Goal: Task Accomplishment & Management: Complete application form

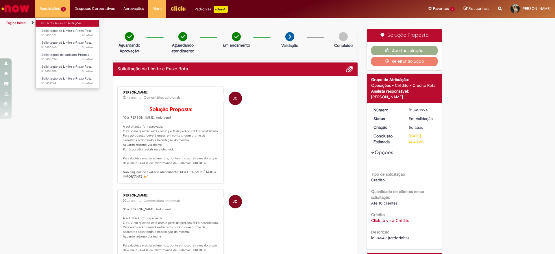
click at [59, 24] on link "Exibir Todas as Solicitações" at bounding box center [68, 23] width 64 height 6
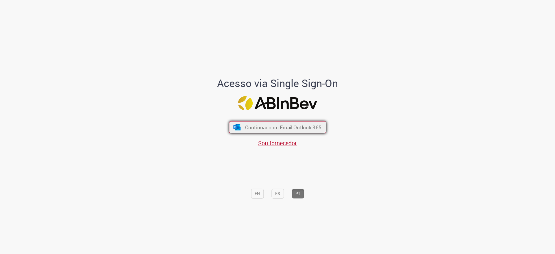
click at [295, 126] on span "Continuar com Email Outlook 365" at bounding box center [283, 127] width 76 height 7
click at [314, 124] on span "Continuar com Email Outlook 365" at bounding box center [283, 127] width 76 height 7
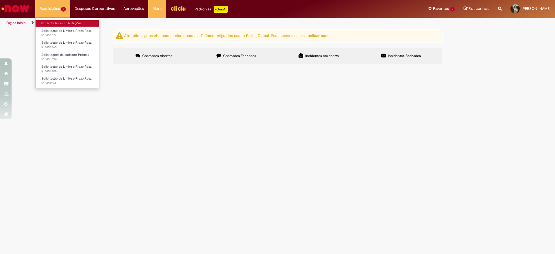
click at [57, 22] on link "Exibir Todas as Solicitações" at bounding box center [68, 23] width 64 height 6
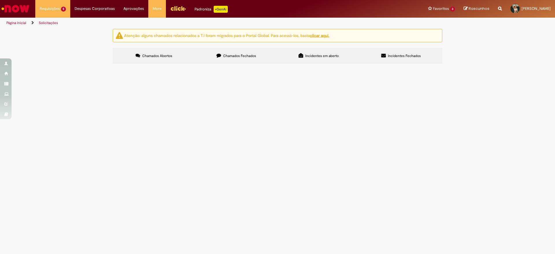
click at [25, 10] on img "Ir para a Homepage" at bounding box center [16, 9] width 30 height 12
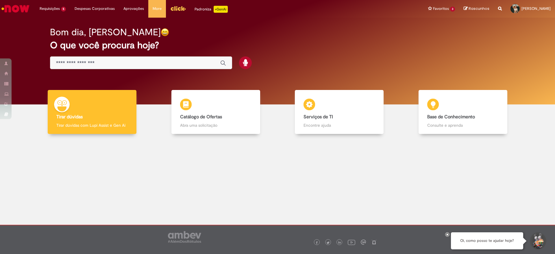
click at [193, 66] on input "Basta digitar aqui" at bounding box center [135, 63] width 158 height 7
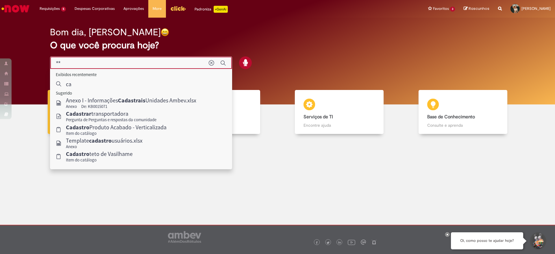
type input "*"
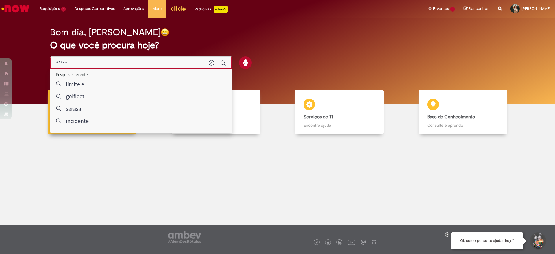
type input "******"
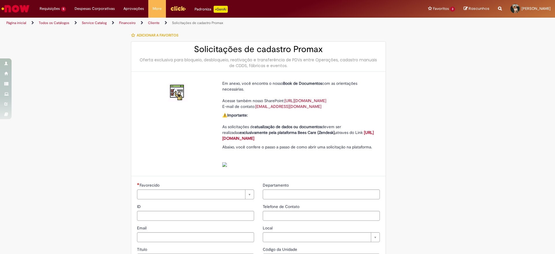
type input "********"
type input "**********"
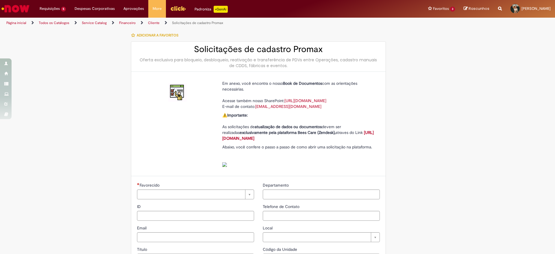
type input "****"
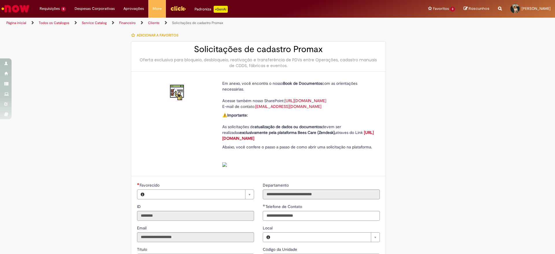
type input "**********"
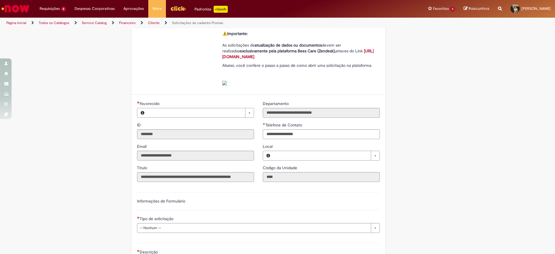
type input "**********"
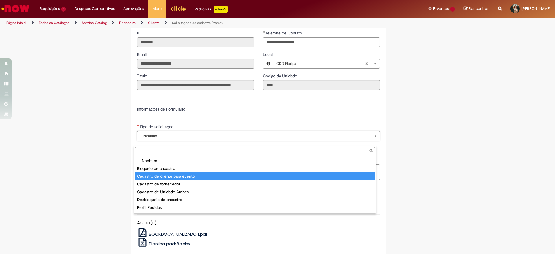
type input "**********"
select select "**********"
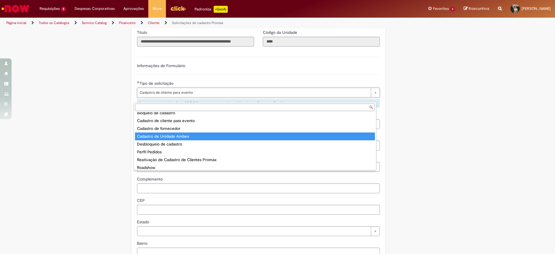
scroll to position [23, 0]
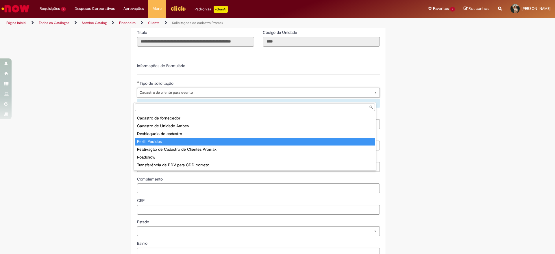
type input "**********"
select select "**********"
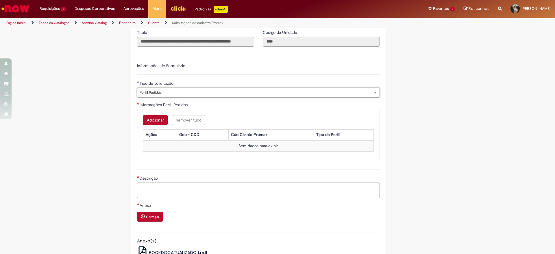
scroll to position [0, 0]
click at [155, 124] on button "Adicionar" at bounding box center [155, 120] width 25 height 10
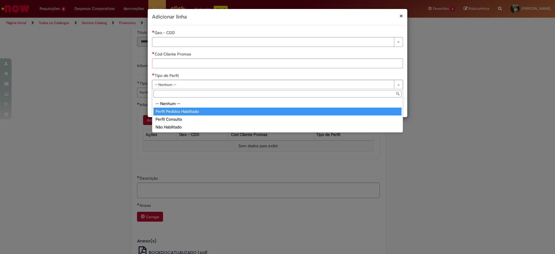
type input "**********"
select select "**********"
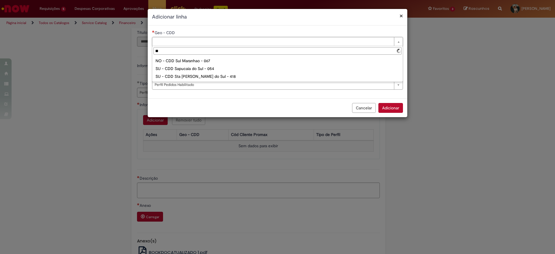
type input "*"
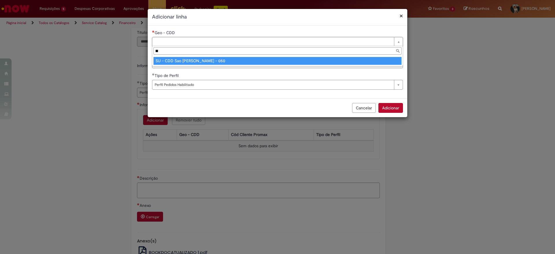
type input "**"
type input "**********"
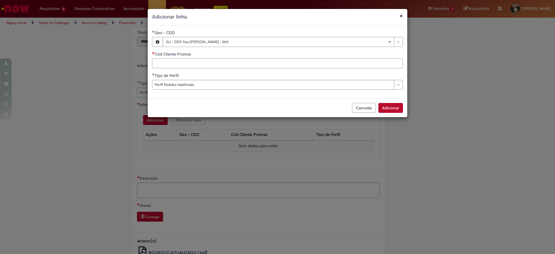
click at [185, 62] on input "Cód Cliente Promax" at bounding box center [277, 63] width 251 height 10
type input "*****"
drag, startPoint x: 401, startPoint y: 108, endPoint x: 395, endPoint y: 108, distance: 6.1
click at [401, 108] on button "Adicionar" at bounding box center [391, 108] width 25 height 10
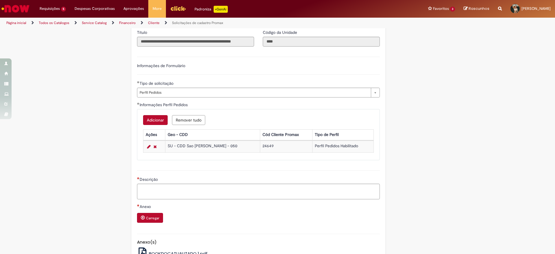
scroll to position [260, 0]
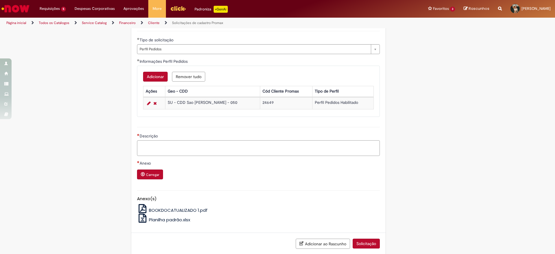
click at [152, 155] on textarea "Descrição" at bounding box center [258, 148] width 243 height 16
click at [187, 151] on textarea "**********" at bounding box center [258, 148] width 243 height 16
type textarea "**********"
click at [146, 177] on small "Carregar" at bounding box center [152, 174] width 13 height 5
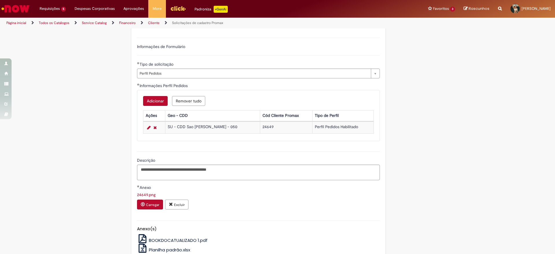
scroll to position [279, 0]
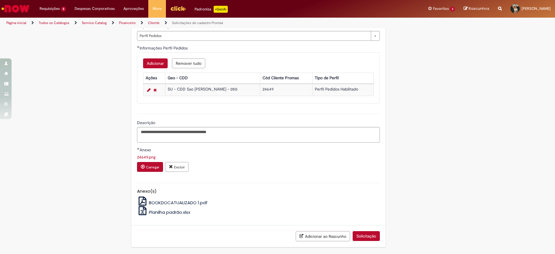
click at [361, 232] on button "Solicitação" at bounding box center [366, 236] width 27 height 10
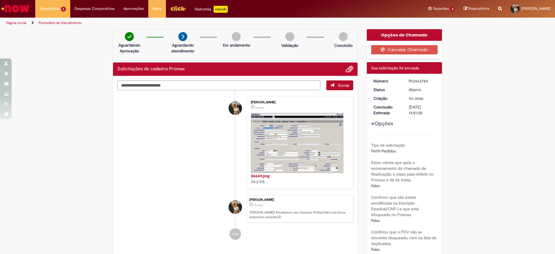
drag, startPoint x: 427, startPoint y: 81, endPoint x: 406, endPoint y: 82, distance: 21.7
click at [409, 82] on div "R13466784" at bounding box center [422, 81] width 27 height 6
copy div "R13466784"
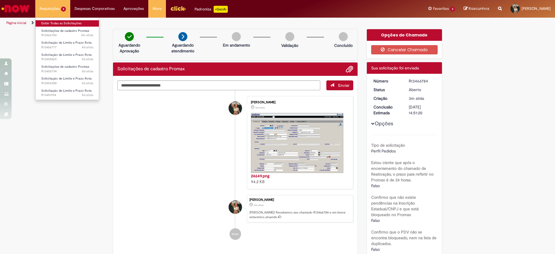
click at [54, 25] on link "Exibir Todas as Solicitações" at bounding box center [68, 23] width 64 height 6
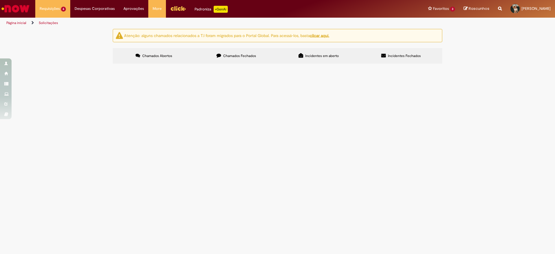
click at [0, 0] on span "lc e prazo 41691" at bounding box center [0, 0] width 0 height 0
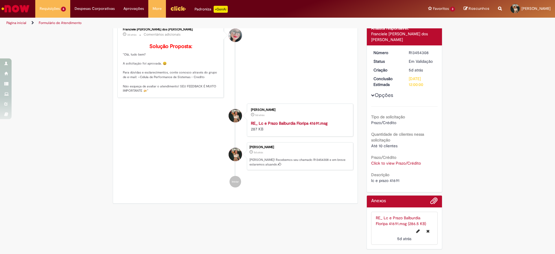
scroll to position [77, 0]
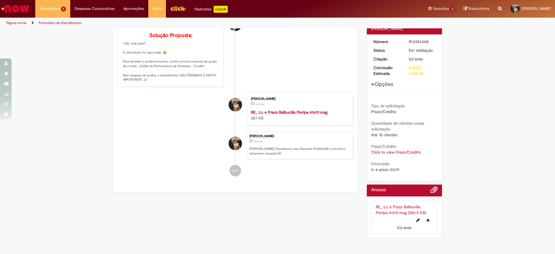
click at [396, 149] on div "Click to view Prazo/Crédito Click to view Prazo/Crédito" at bounding box center [404, 152] width 67 height 6
click at [398, 150] on link "Click to view Prazo/Crédito" at bounding box center [396, 152] width 50 height 5
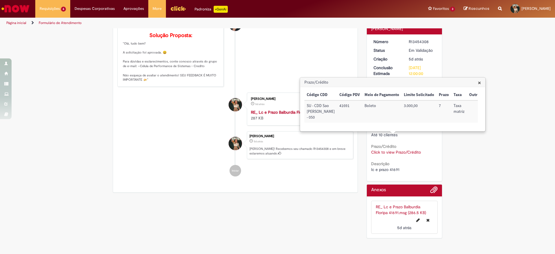
click at [481, 82] on span "×" at bounding box center [479, 83] width 3 height 8
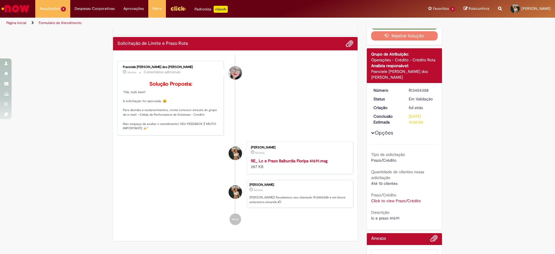
scroll to position [0, 0]
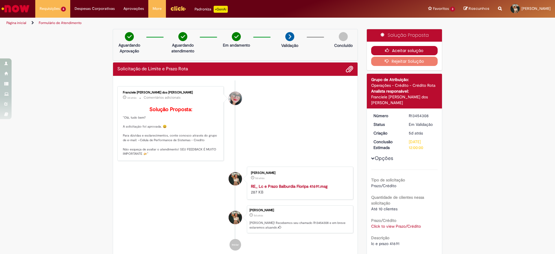
click at [420, 53] on button "Aceitar solução" at bounding box center [404, 50] width 67 height 9
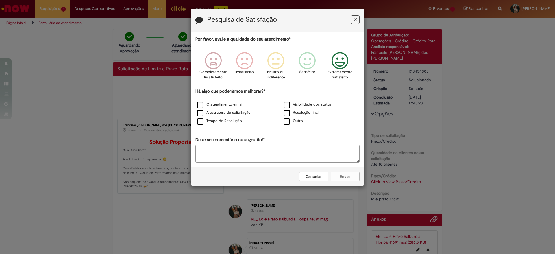
click at [338, 54] on icon "Feedback" at bounding box center [340, 60] width 22 height 17
click at [229, 105] on label "O atendimento em si" at bounding box center [219, 104] width 45 height 5
click at [226, 114] on label "A estrutura da solicitação" at bounding box center [224, 112] width 54 height 5
click at [226, 126] on div "Por favor, avalie a qualidade do seu atendimento* Completamente Insatisfeito In…" at bounding box center [277, 99] width 164 height 126
click at [206, 123] on label "Tempo de Resolução" at bounding box center [219, 120] width 45 height 5
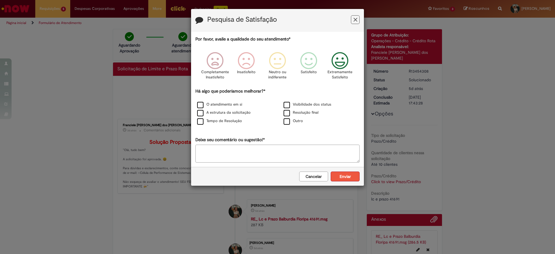
click at [347, 171] on button "Enviar" at bounding box center [345, 176] width 29 height 10
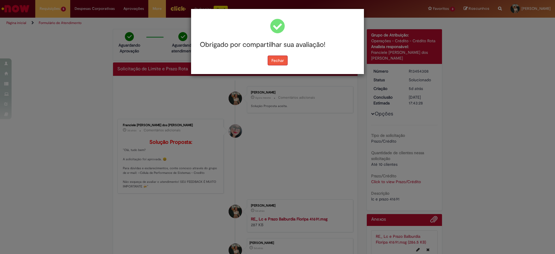
click at [280, 61] on button "Fechar" at bounding box center [278, 61] width 20 height 10
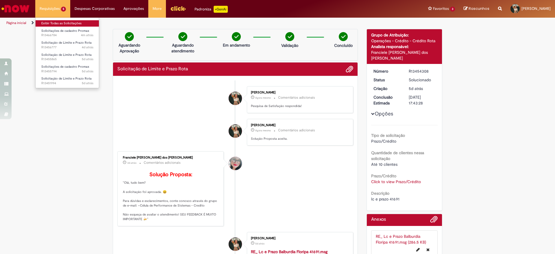
click at [59, 23] on link "Exibir Todas as Solicitações" at bounding box center [68, 23] width 64 height 6
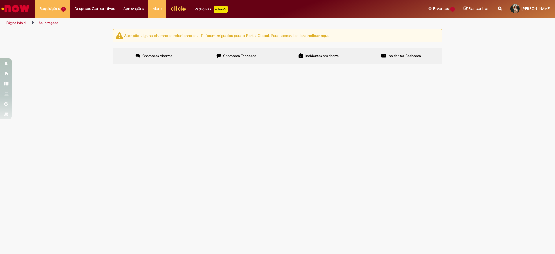
click at [0, 0] on span "30788" at bounding box center [0, 0] width 0 height 0
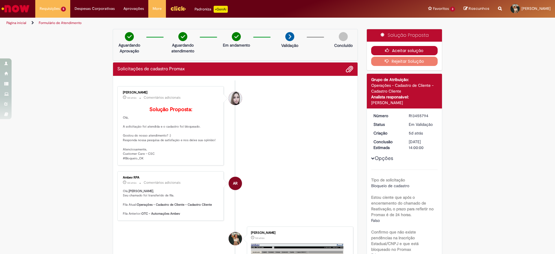
click at [401, 49] on button "Aceitar solução" at bounding box center [404, 50] width 67 height 9
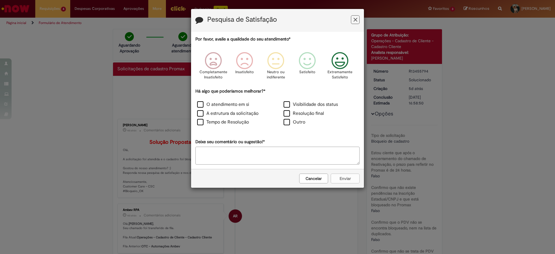
click at [337, 64] on icon "Feedback" at bounding box center [340, 60] width 22 height 17
click at [227, 108] on label "O atendimento em si" at bounding box center [223, 104] width 52 height 7
click at [227, 113] on label "A estrutura da solicitação" at bounding box center [227, 113] width 61 height 7
click at [227, 122] on label "Tempo de Resolução" at bounding box center [223, 122] width 52 height 7
click at [334, 173] on div "Cancelar Enviar" at bounding box center [277, 178] width 173 height 19
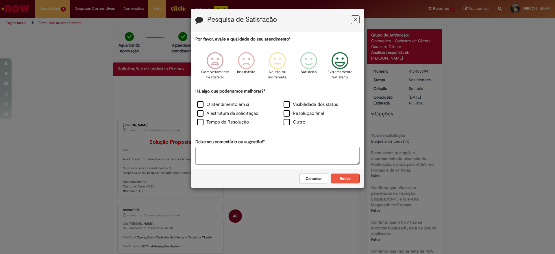
click at [336, 175] on button "Enviar" at bounding box center [345, 179] width 29 height 10
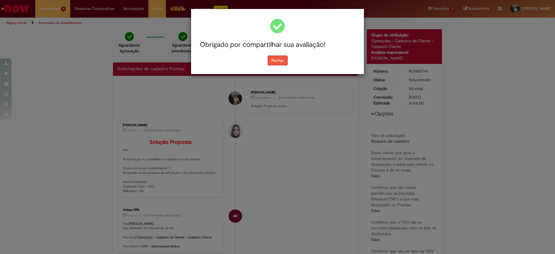
click at [278, 64] on button "Fechar" at bounding box center [278, 61] width 20 height 10
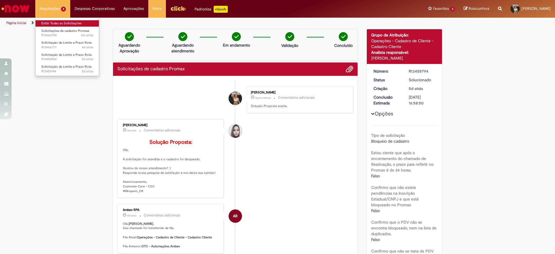
click at [61, 24] on link "Exibir Todas as Solicitações" at bounding box center [68, 23] width 64 height 6
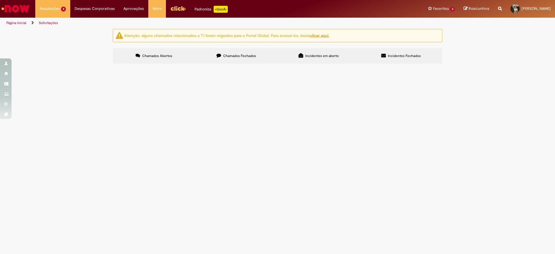
click at [0, 0] on span "lc 38906" at bounding box center [0, 0] width 0 height 0
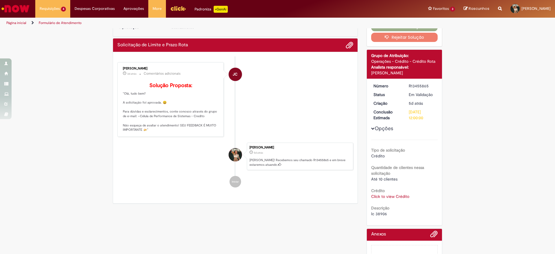
scroll to position [43, 0]
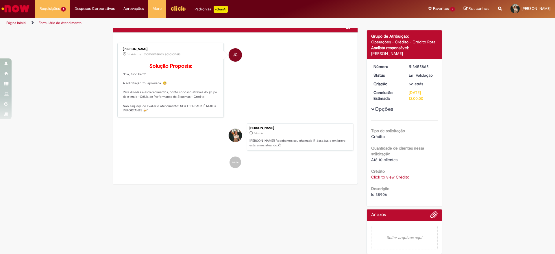
click at [391, 174] on link "Click to view Crédito" at bounding box center [390, 176] width 38 height 5
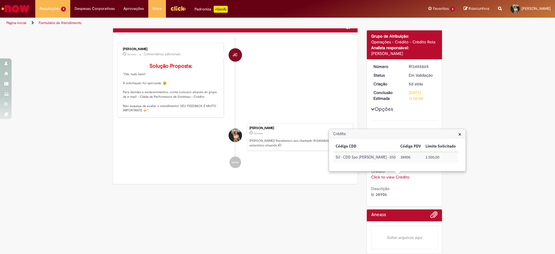
click at [458, 134] on span "×" at bounding box center [459, 134] width 3 height 8
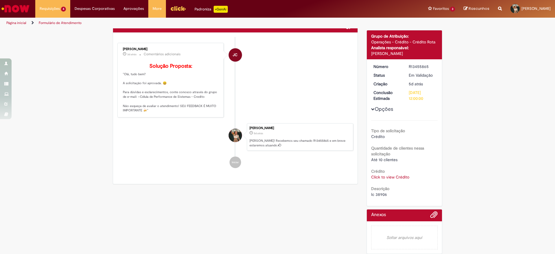
scroll to position [0, 0]
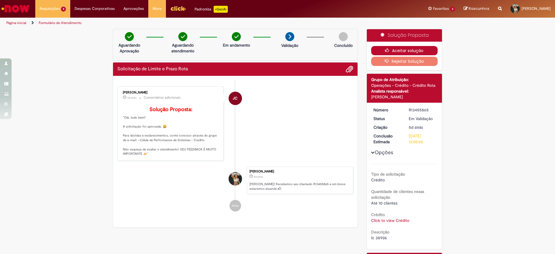
click at [426, 49] on button "Aceitar solução" at bounding box center [404, 50] width 67 height 9
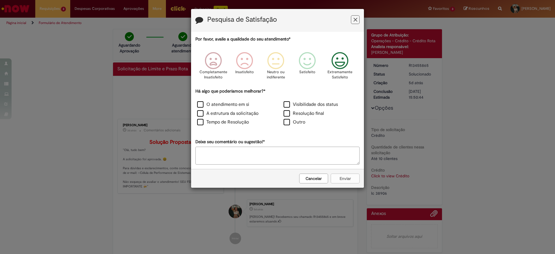
click at [341, 60] on icon "Feedback" at bounding box center [340, 60] width 22 height 17
click at [233, 104] on label "O atendimento em si" at bounding box center [223, 104] width 52 height 7
drag, startPoint x: 228, startPoint y: 112, endPoint x: 227, endPoint y: 118, distance: 5.7
click at [228, 113] on label "A estrutura da solicitação" at bounding box center [227, 113] width 61 height 7
click at [226, 123] on label "Tempo de Resolução" at bounding box center [223, 122] width 52 height 7
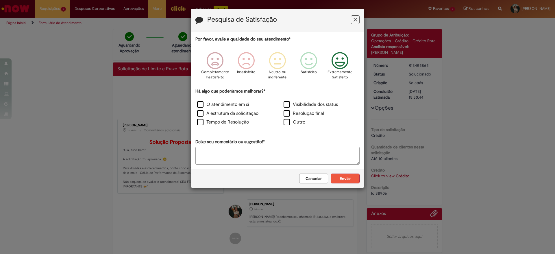
click at [347, 177] on button "Enviar" at bounding box center [345, 179] width 29 height 10
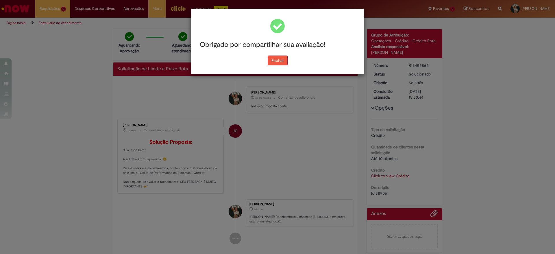
click at [283, 62] on button "Fechar" at bounding box center [278, 61] width 20 height 10
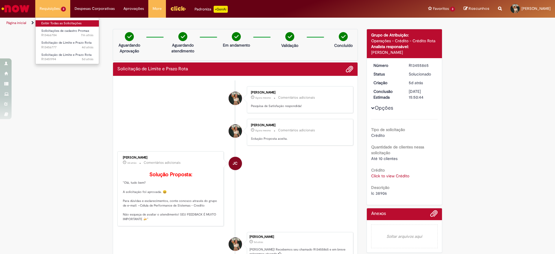
click at [64, 21] on link "Exibir Todas as Solicitações" at bounding box center [68, 23] width 64 height 6
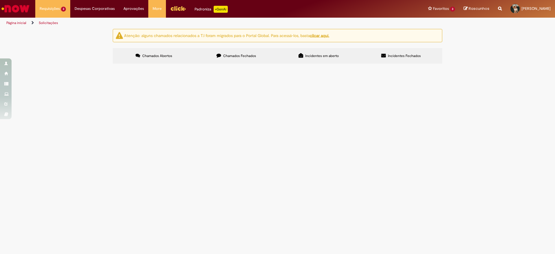
click at [0, 0] on span "Retirar boleto" at bounding box center [0, 0] width 0 height 0
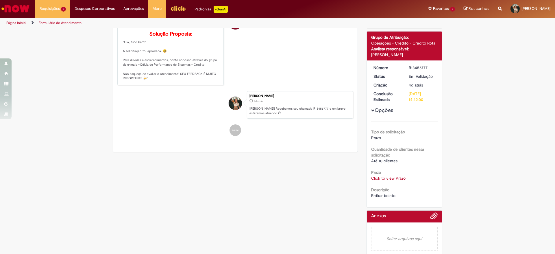
scroll to position [46, 0]
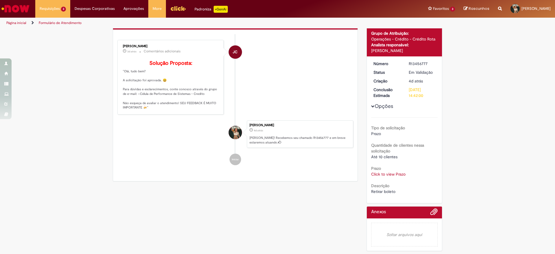
click at [398, 174] on link "Click to view Prazo" at bounding box center [388, 173] width 34 height 5
click at [383, 174] on link "Click to view Prazo" at bounding box center [388, 173] width 34 height 5
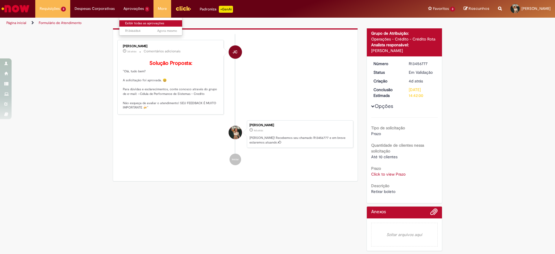
click at [132, 23] on link "Exibir todas as aprovações" at bounding box center [151, 23] width 64 height 6
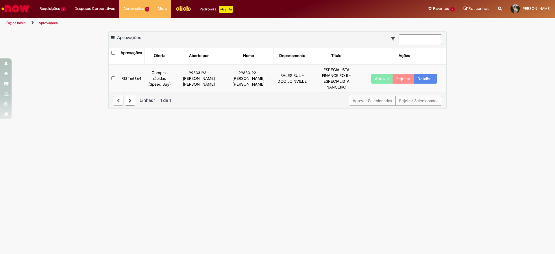
click at [432, 74] on link "Detalhes" at bounding box center [425, 79] width 23 height 10
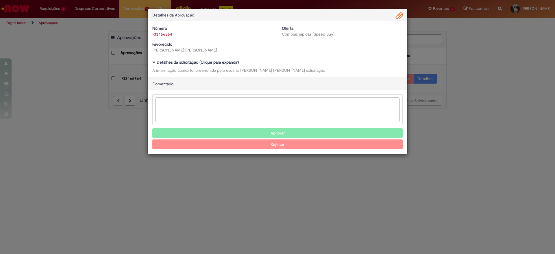
click at [177, 60] on div "Número R13466864 Oferta Compras rápidas (Speed Buy) Favorecido Eduarda Duz Lira…" at bounding box center [277, 49] width 259 height 56
click at [221, 63] on b "Detalhes da solicitação (Clique para expandir)" at bounding box center [198, 62] width 82 height 5
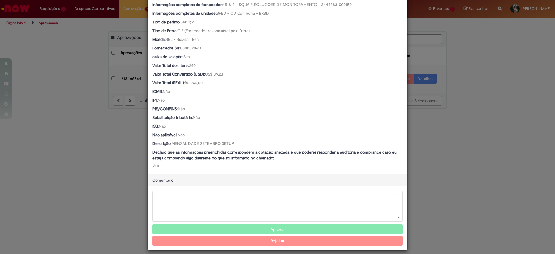
scroll to position [320, 0]
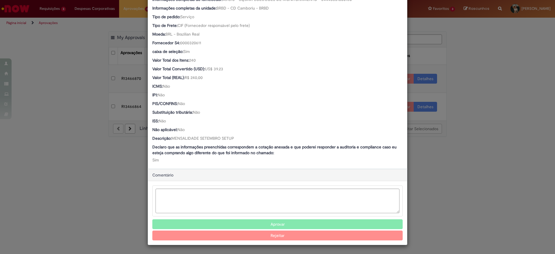
click at [427, 152] on div "Detalhes da Aprovação Número R13466864 Oferta Compras rápidas (Speed Buy) Favor…" at bounding box center [277, 127] width 555 height 254
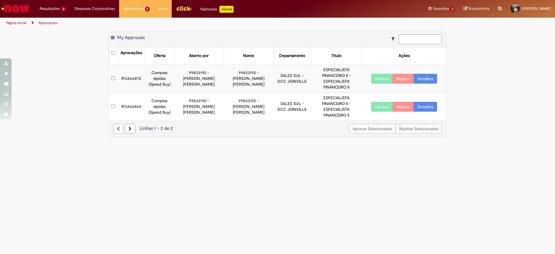
click at [422, 74] on link "Detalhes" at bounding box center [425, 79] width 23 height 10
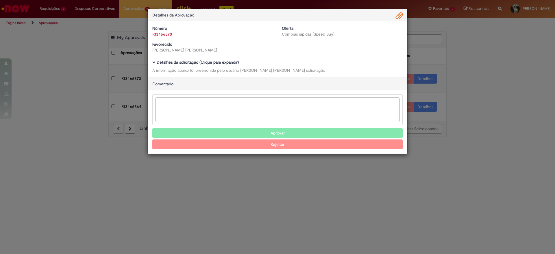
click at [220, 61] on b "Detalhes da solicitação (Clique para expandir)" at bounding box center [198, 62] width 82 height 5
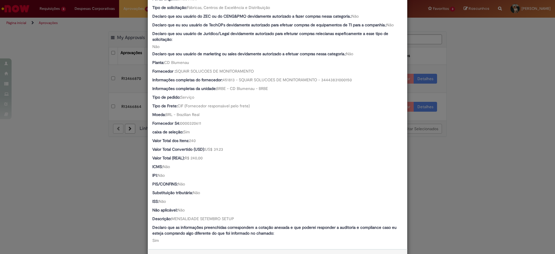
scroll to position [260, 0]
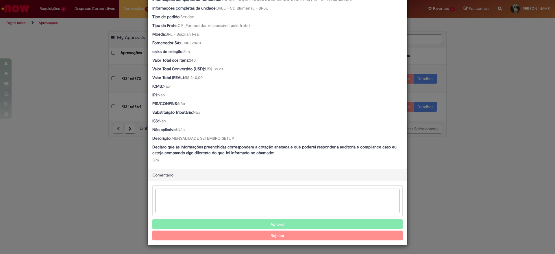
click at [440, 131] on div "Detalhes da Aprovação Número R13466870 Oferta Compras rápidas (Speed Buy) Favor…" at bounding box center [277, 127] width 555 height 254
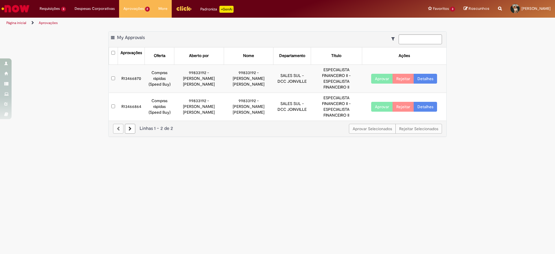
scroll to position [320, 0]
click at [388, 102] on button "Aprovar" at bounding box center [382, 107] width 22 height 10
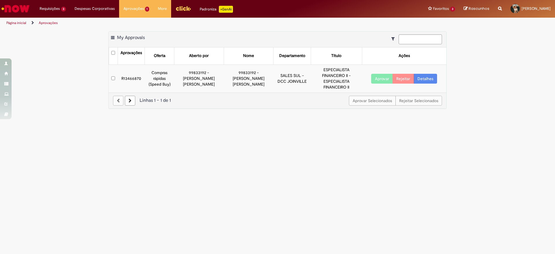
click at [383, 74] on button "Aprovar" at bounding box center [382, 79] width 22 height 10
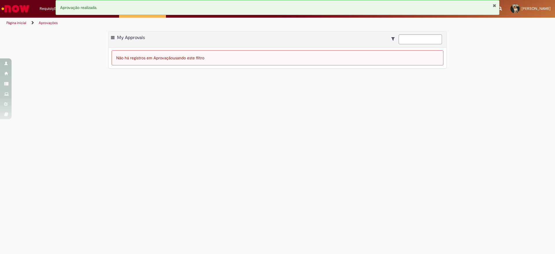
click at [495, 7] on button "Fechar Notificação" at bounding box center [495, 5] width 4 height 5
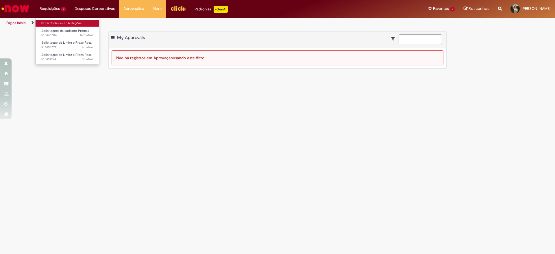
click at [56, 22] on link "Exibir Todas as Solicitações" at bounding box center [68, 23] width 64 height 6
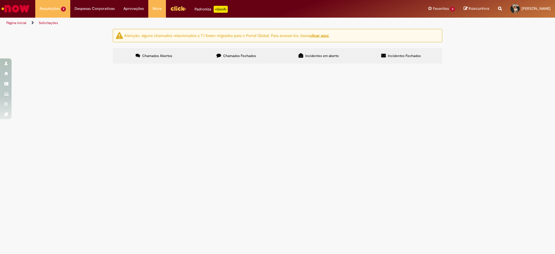
click at [0, 0] on span "Retirar boleto" at bounding box center [0, 0] width 0 height 0
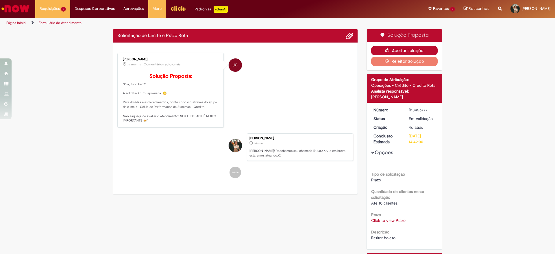
click at [405, 49] on button "Aceitar solução" at bounding box center [404, 50] width 67 height 9
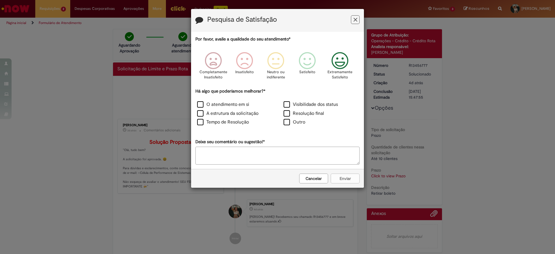
click at [331, 60] on icon "Feedback" at bounding box center [340, 60] width 22 height 17
click at [215, 103] on label "O atendimento em si" at bounding box center [223, 104] width 52 height 7
click at [214, 115] on label "A estrutura da solicitação" at bounding box center [227, 113] width 61 height 7
click at [214, 121] on label "Tempo de Resolução" at bounding box center [223, 122] width 52 height 7
click at [354, 183] on button "Enviar" at bounding box center [345, 179] width 29 height 10
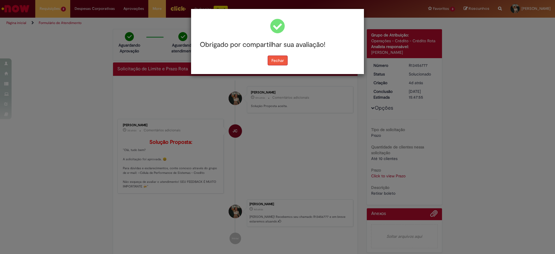
drag, startPoint x: 289, startPoint y: 67, endPoint x: 283, endPoint y: 62, distance: 7.5
click at [288, 66] on div "Obrigado por compartilhar sua avaliação! Fechar" at bounding box center [277, 41] width 173 height 65
click at [280, 60] on button "Fechar" at bounding box center [278, 61] width 20 height 10
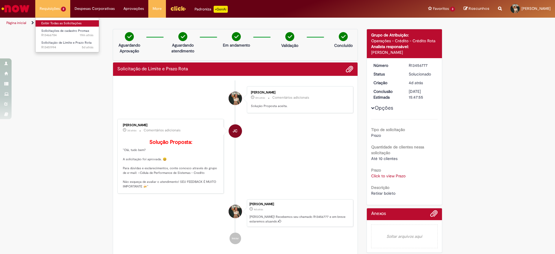
click at [57, 24] on link "Exibir Todas as Solicitações" at bounding box center [68, 23] width 64 height 6
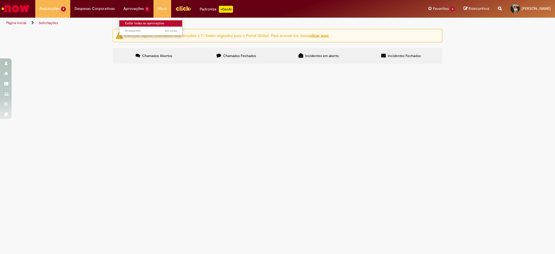
click at [130, 22] on link "Exibir todas as aprovações" at bounding box center [151, 23] width 64 height 6
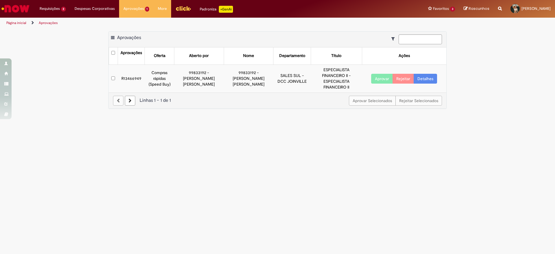
click at [385, 74] on button "Aprovar" at bounding box center [382, 79] width 22 height 10
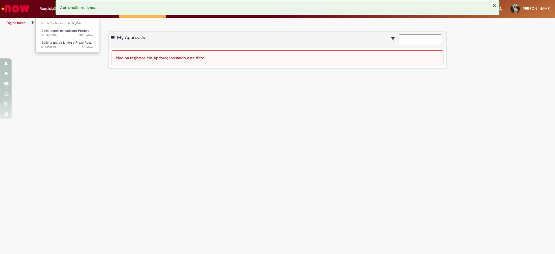
click at [52, 20] on li "Exibir Todas as Solicitações" at bounding box center [68, 23] width 64 height 8
click at [54, 24] on link "Exibir Todas as Solicitações" at bounding box center [68, 23] width 64 height 6
